Goal: Find contact information: Obtain details needed to contact an individual or organization

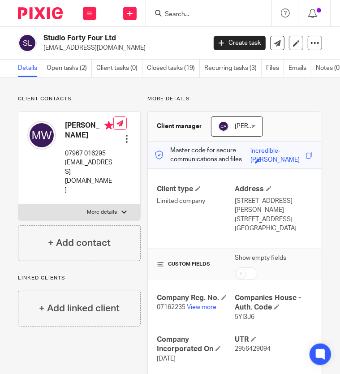
click at [203, 14] on input "Search" at bounding box center [204, 15] width 81 height 8
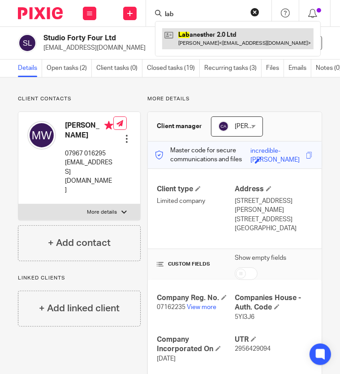
type input "lab"
click at [197, 37] on link at bounding box center [237, 38] width 151 height 21
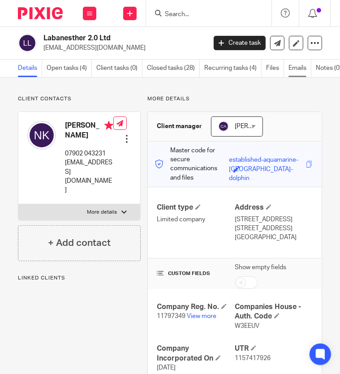
click at [291, 65] on link "Emails" at bounding box center [299, 68] width 23 height 17
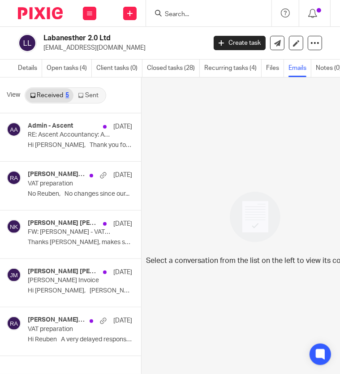
click at [93, 93] on link "Sent" at bounding box center [88, 95] width 31 height 14
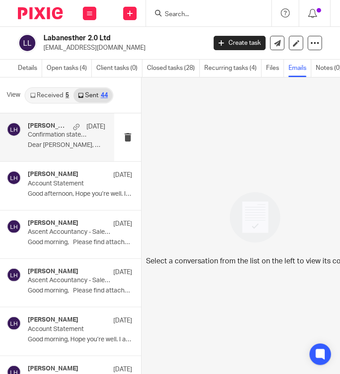
click at [42, 141] on div "Liz Hough 29 Jan Confirmation statement - Labanesther 2.0 Ltd Dear Nicole, We m…" at bounding box center [66, 137] width 77 height 30
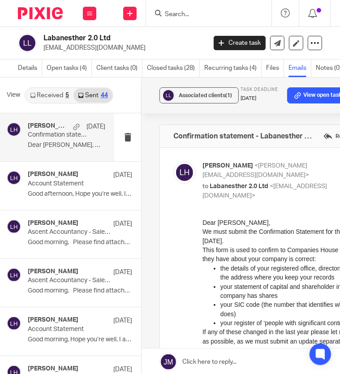
click at [11, 62] on div "Details Open tasks (4) Client tasks (0) Closed tasks (28) Recurring tasks (4) F…" at bounding box center [170, 68] width 340 height 17
click at [17, 63] on div "Details Open tasks (4) Client tasks (0) Closed tasks (28) Recurring tasks (4) F…" at bounding box center [170, 68] width 340 height 17
click at [21, 65] on link "Details" at bounding box center [30, 68] width 24 height 17
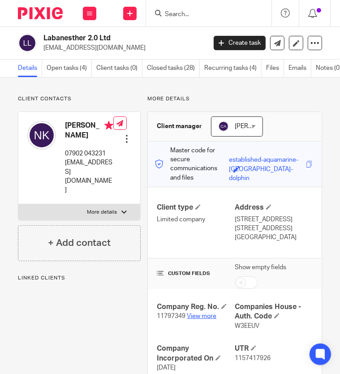
click at [193, 313] on link "View more" at bounding box center [202, 316] width 30 height 6
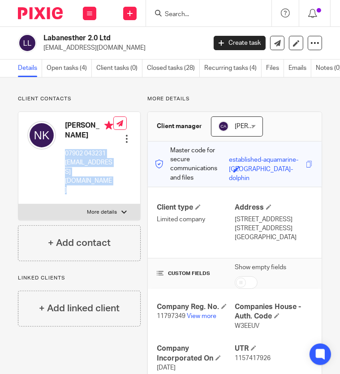
drag, startPoint x: 111, startPoint y: 160, endPoint x: 62, endPoint y: 158, distance: 49.7
click at [62, 158] on div "[PERSON_NAME] 07902 043231 [EMAIL_ADDRESS][DOMAIN_NAME] Edit contact Create cli…" at bounding box center [79, 158] width 122 height 92
drag, startPoint x: 62, startPoint y: 158, endPoint x: 59, endPoint y: 163, distance: 5.5
click at [59, 163] on div "[PERSON_NAME] 07902 043231 [EMAIL_ADDRESS][DOMAIN_NAME]" at bounding box center [70, 157] width 86 height 83
drag, startPoint x: 108, startPoint y: 162, endPoint x: 65, endPoint y: 162, distance: 42.5
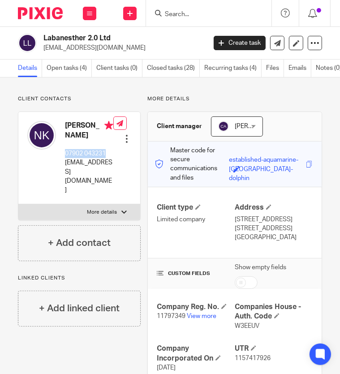
click at [65, 158] on p "07902 043231" at bounding box center [89, 153] width 48 height 9
copy p "07902 043231"
